Goal: Understand process/instructions: Learn how to perform a task or action

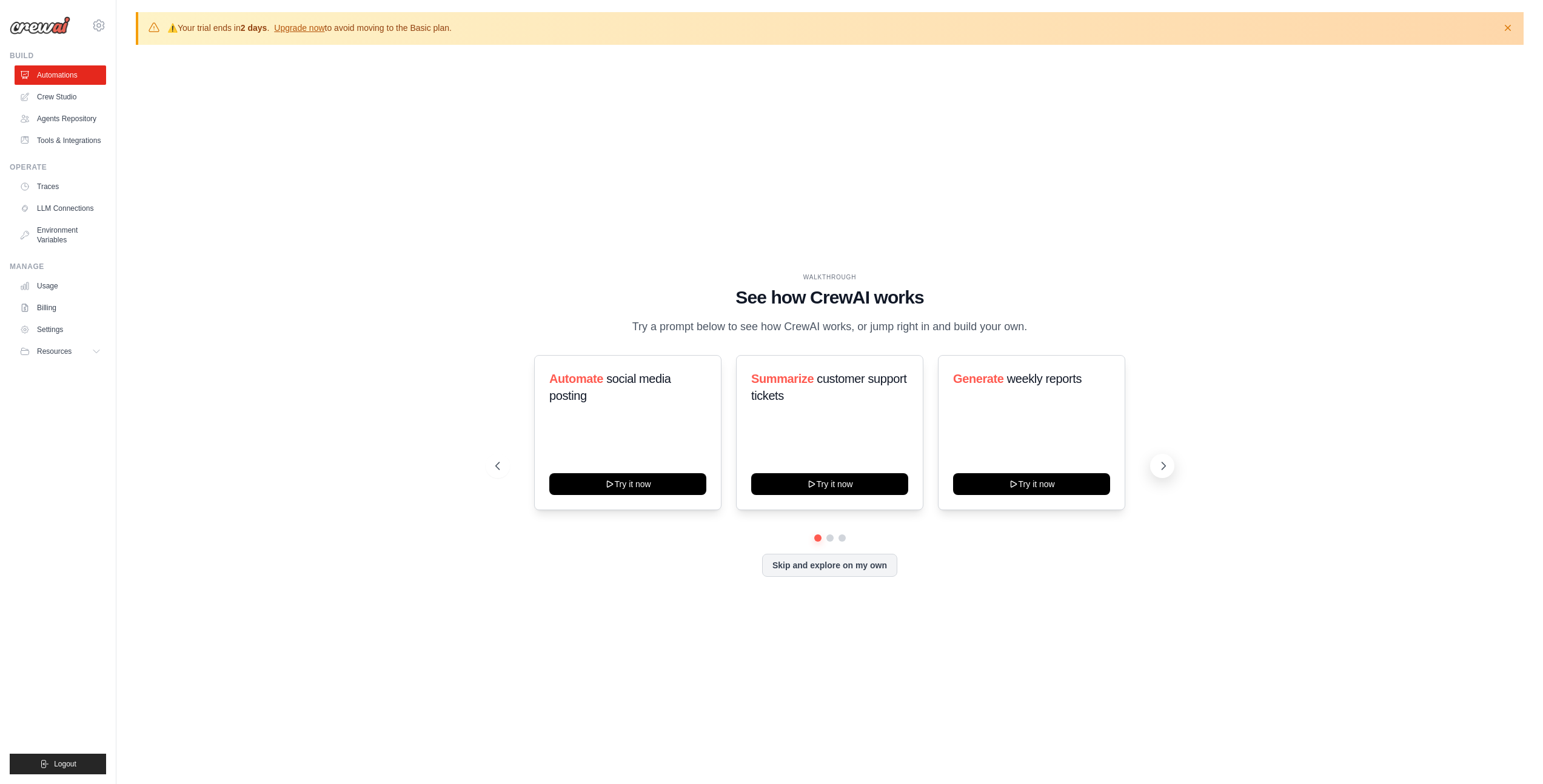
click at [1166, 470] on icon at bounding box center [1164, 467] width 12 height 12
click at [1165, 462] on icon at bounding box center [1164, 467] width 12 height 12
click at [1031, 489] on button "Try it now" at bounding box center [1031, 482] width 157 height 22
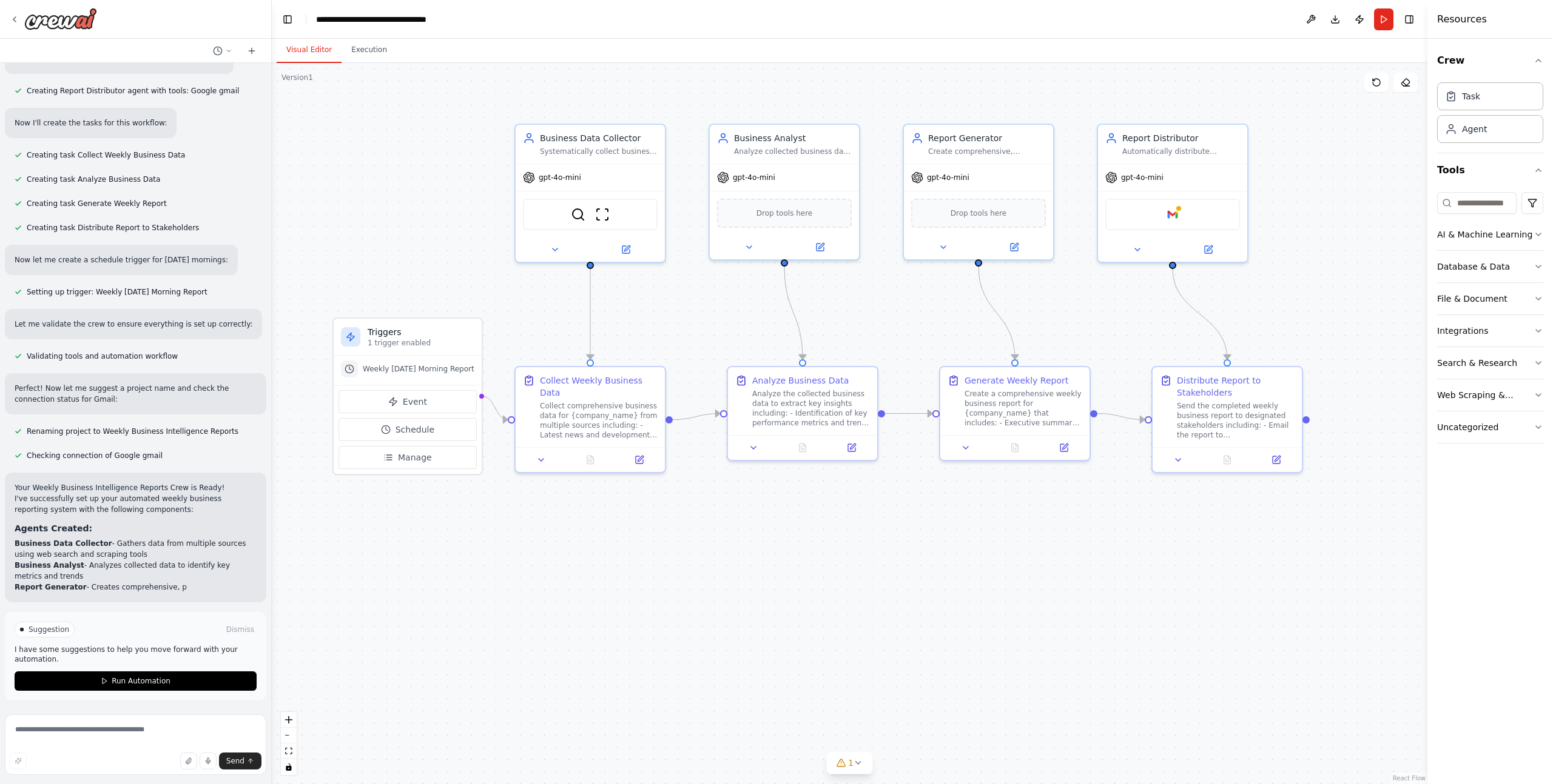
click at [429, 557] on div ".deletable-edge-delete-btn { width: 20px; height: 20px; border: 0px solid #ffff…" at bounding box center [849, 423] width 1155 height 721
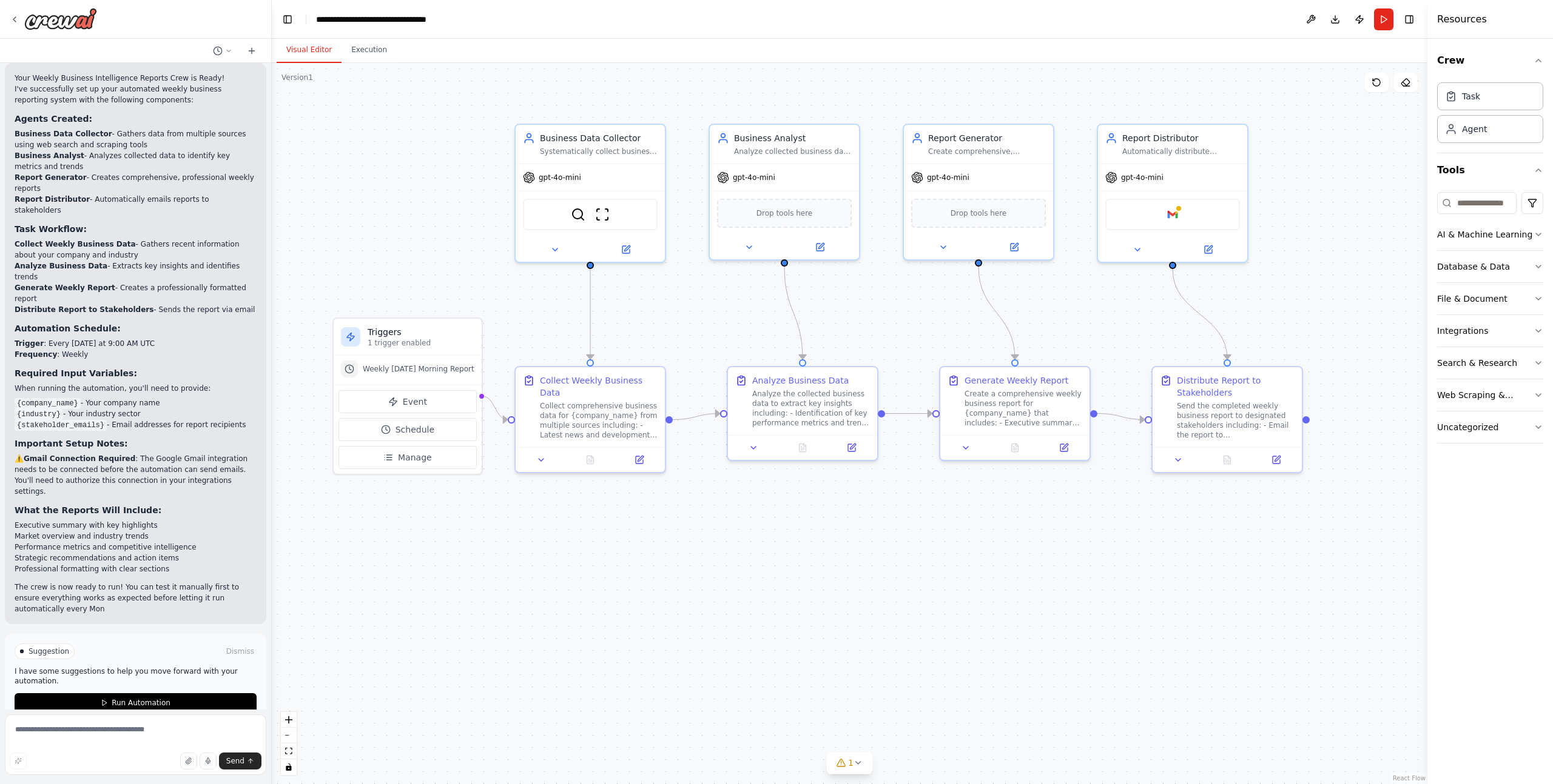
scroll to position [867, 0]
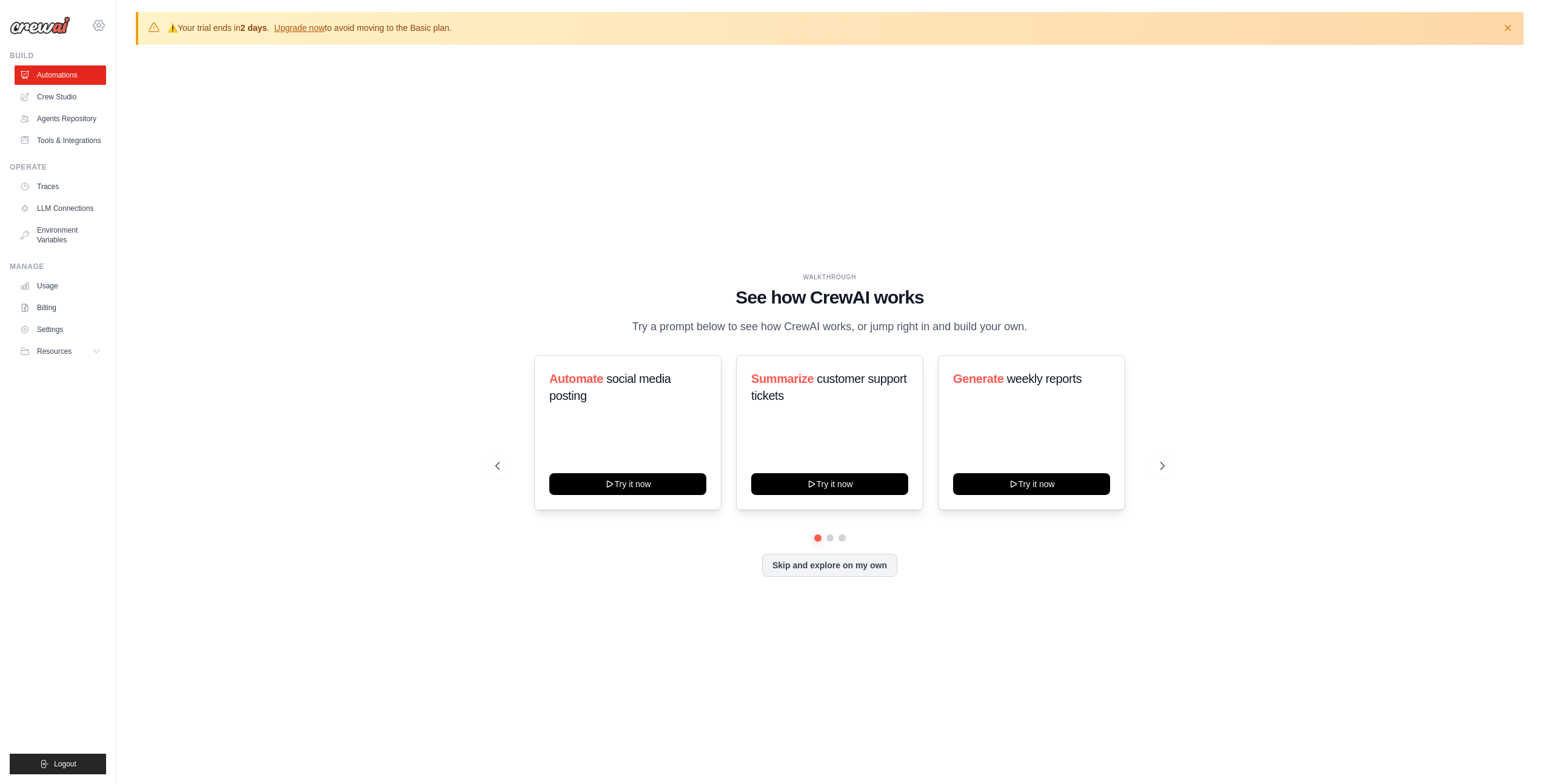
click at [104, 27] on icon at bounding box center [99, 26] width 14 height 14
click at [310, 136] on div "WALKTHROUGH See how CrewAI works Try a prompt below to see how CrewAI works, or…" at bounding box center [829, 435] width 1388 height 760
